Goal: Task Accomplishment & Management: Complete application form

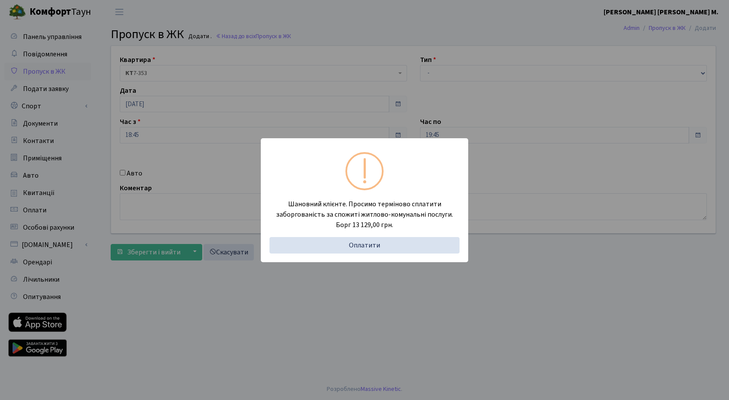
drag, startPoint x: 226, startPoint y: 309, endPoint x: 162, endPoint y: 178, distance: 145.5
click at [218, 287] on div "Шановний клієнте. Просимо терміново сплатити заборгованість за спожиті житлово-…" at bounding box center [364, 200] width 729 height 400
click at [464, 79] on div "Шановний клієнте. Просимо терміново сплатити заборгованість за спожиті житлово-…" at bounding box center [364, 200] width 729 height 400
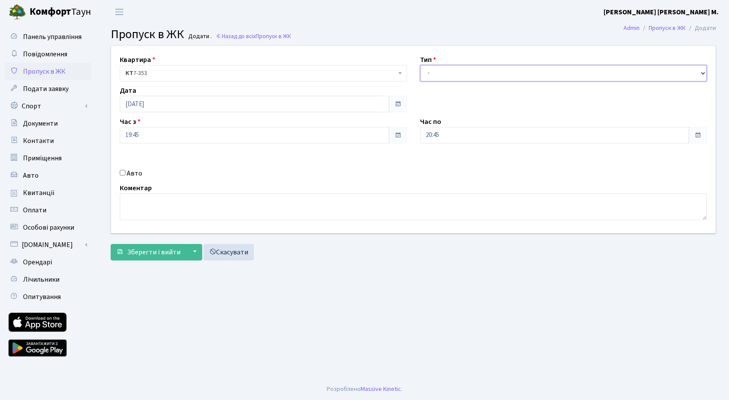
click at [462, 71] on select "- Доставка Таксі Гості Сервіс" at bounding box center [563, 73] width 287 height 16
select select "3"
click at [420, 65] on select "- Доставка Таксі Гості Сервіс" at bounding box center [563, 73] width 287 height 16
click at [156, 248] on span "Зберегти і вийти" at bounding box center [153, 253] width 53 height 10
